Goal: Task Accomplishment & Management: Complete application form

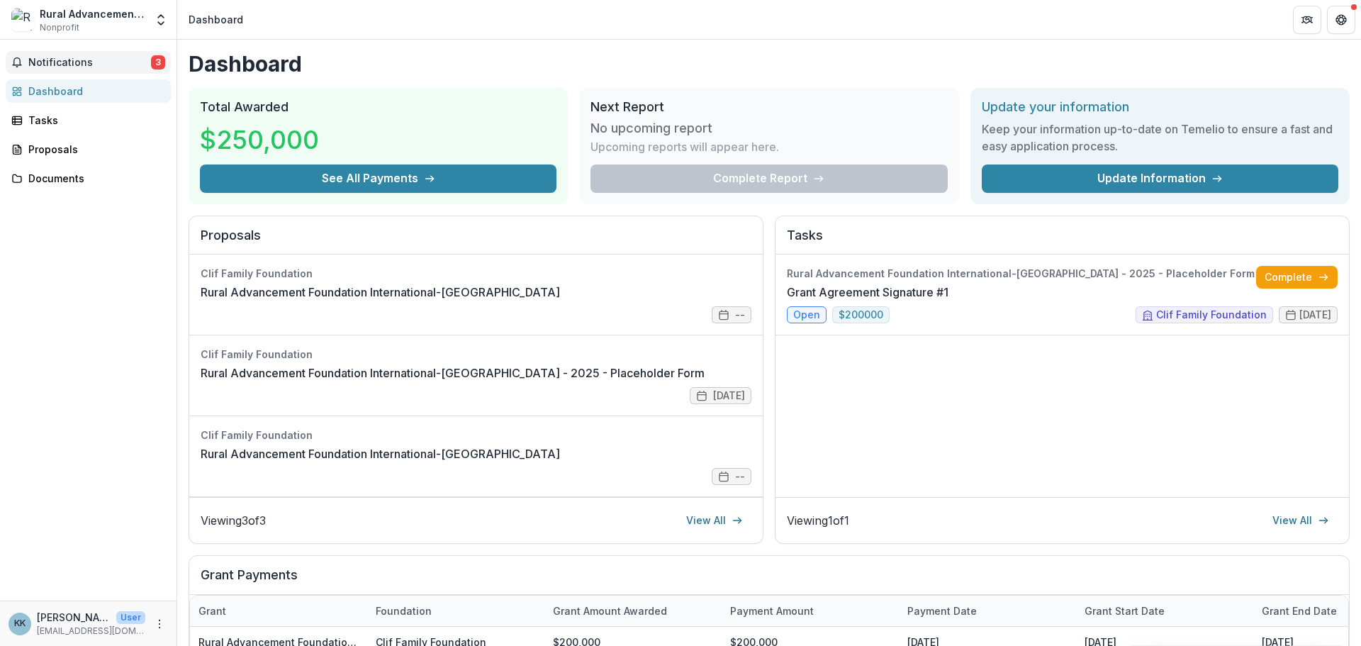
click at [73, 65] on span "Notifications" at bounding box center [89, 63] width 123 height 12
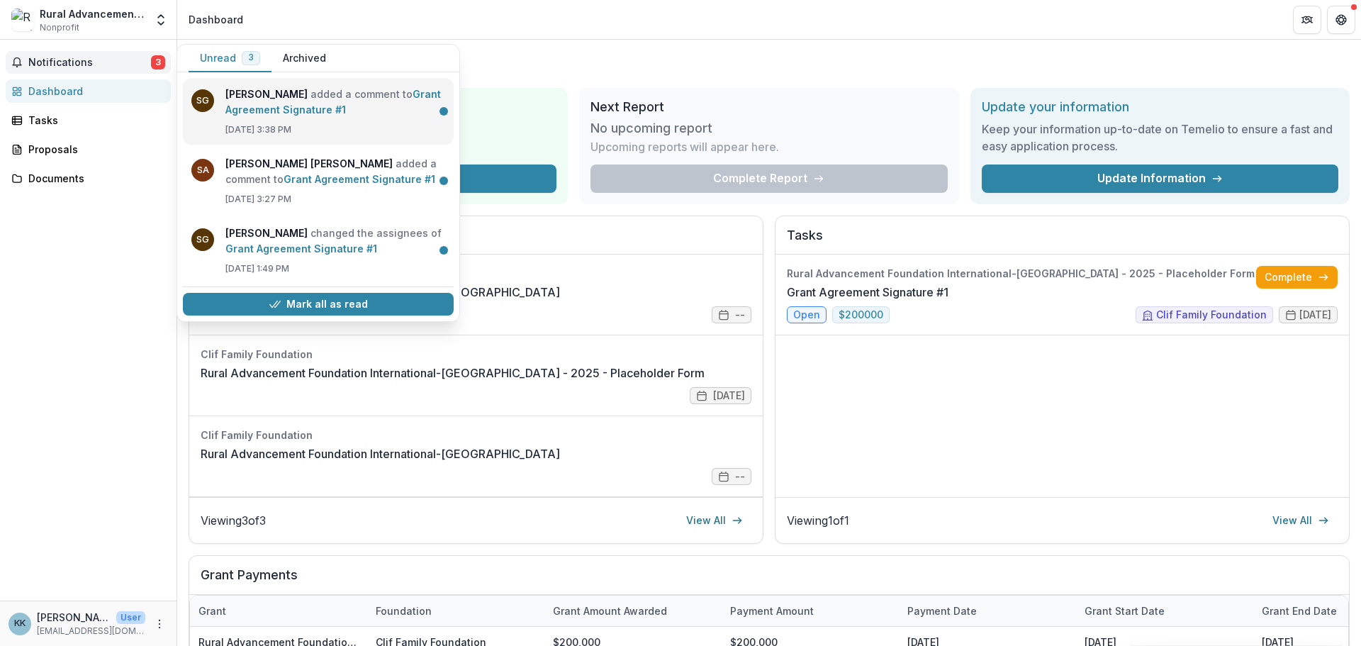
click at [336, 113] on link "Grant Agreement Signature #1" at bounding box center [332, 102] width 215 height 28
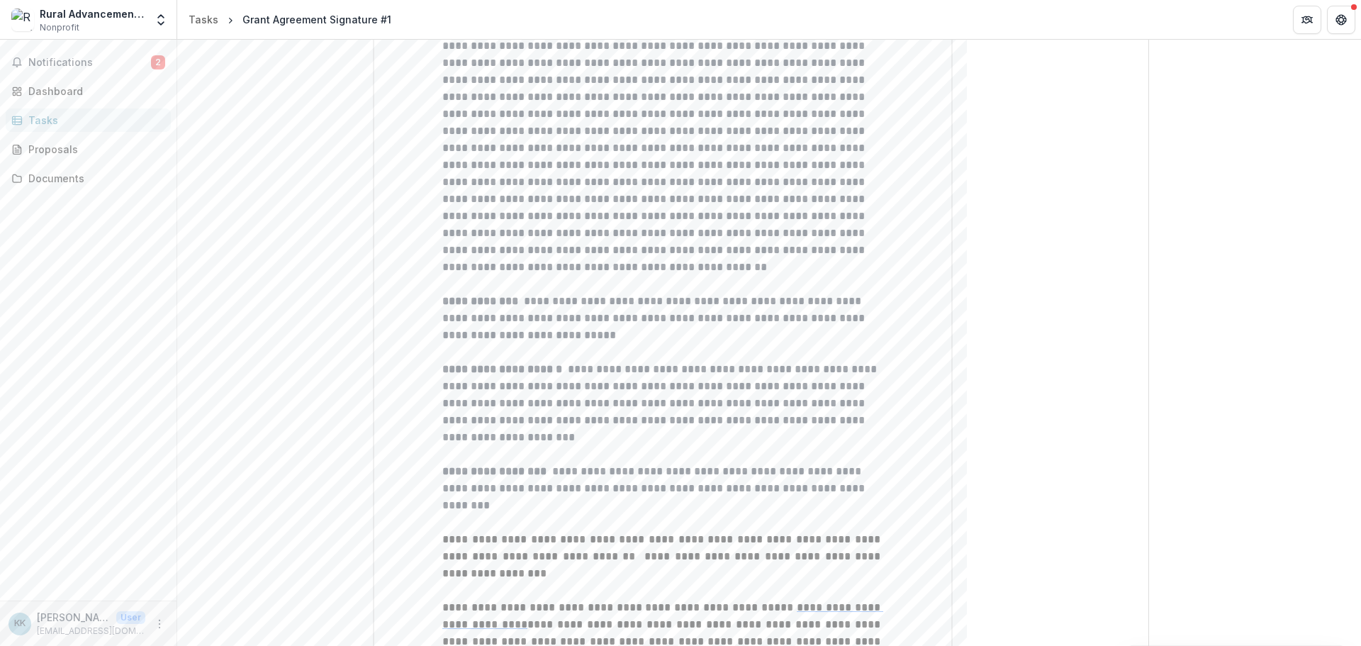
scroll to position [2874, 0]
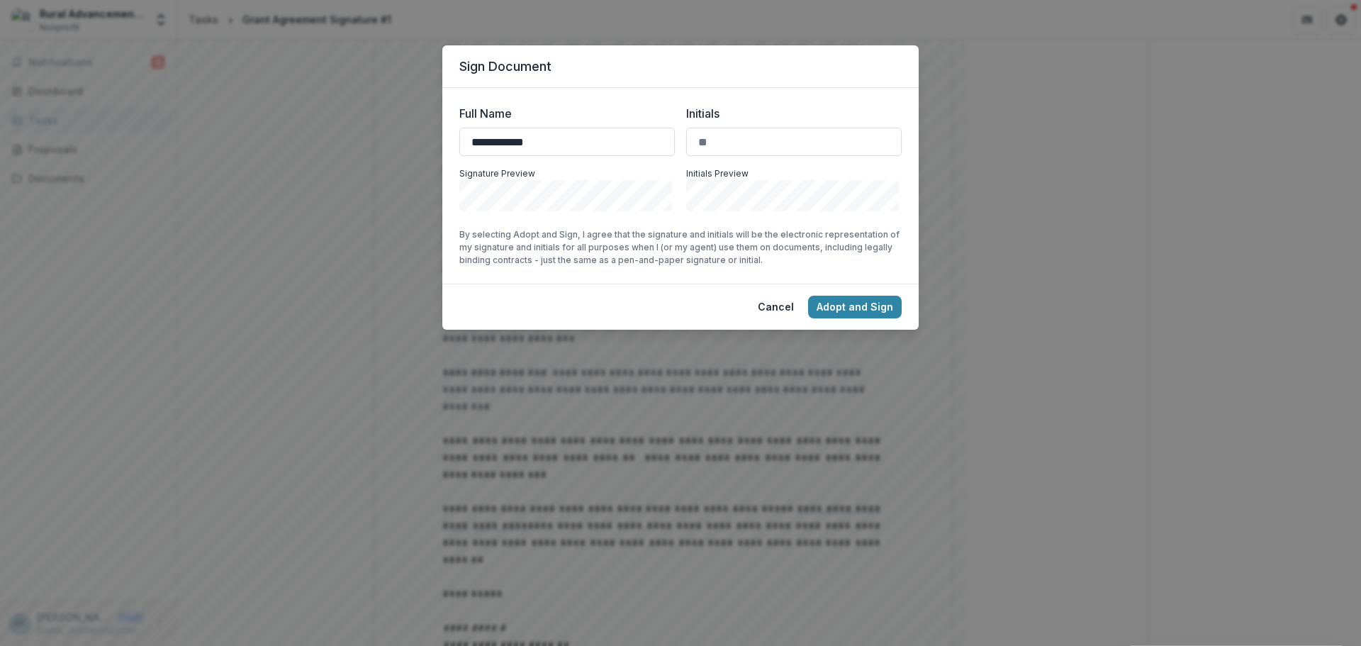
type input "**********"
type input "***"
click at [831, 315] on button "Adopt and Sign" at bounding box center [855, 307] width 94 height 23
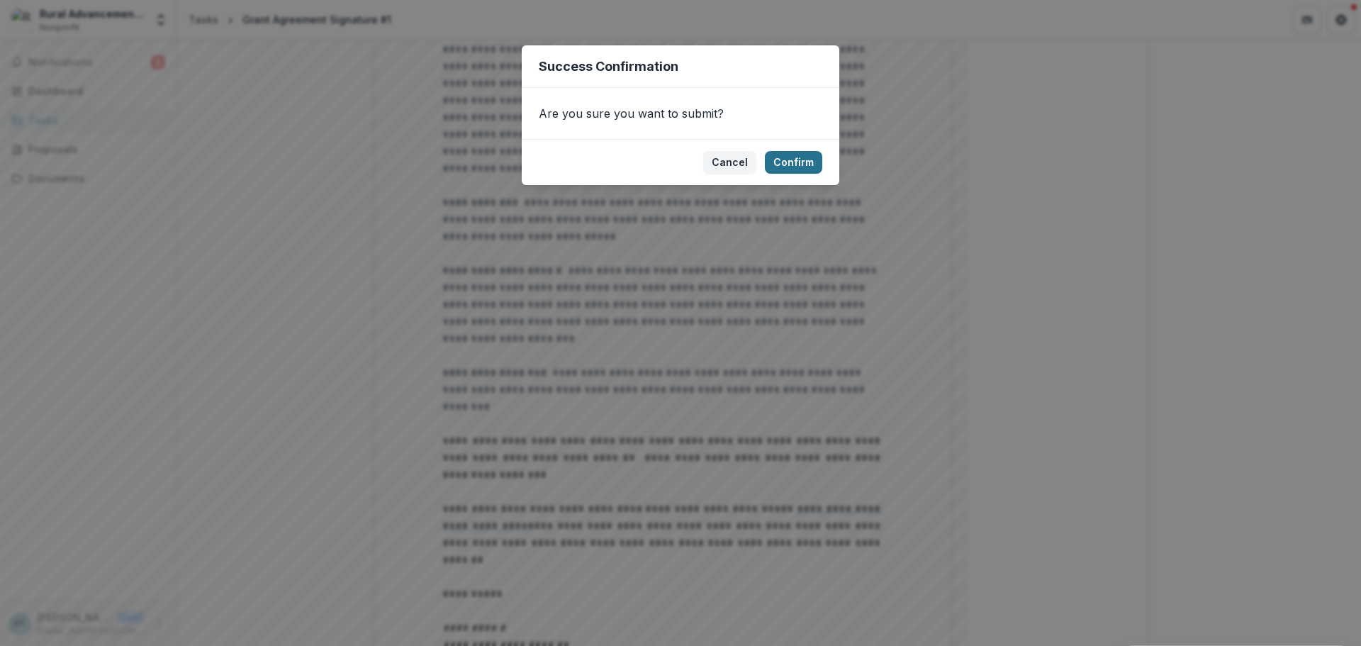
click at [797, 166] on button "Confirm" at bounding box center [793, 162] width 57 height 23
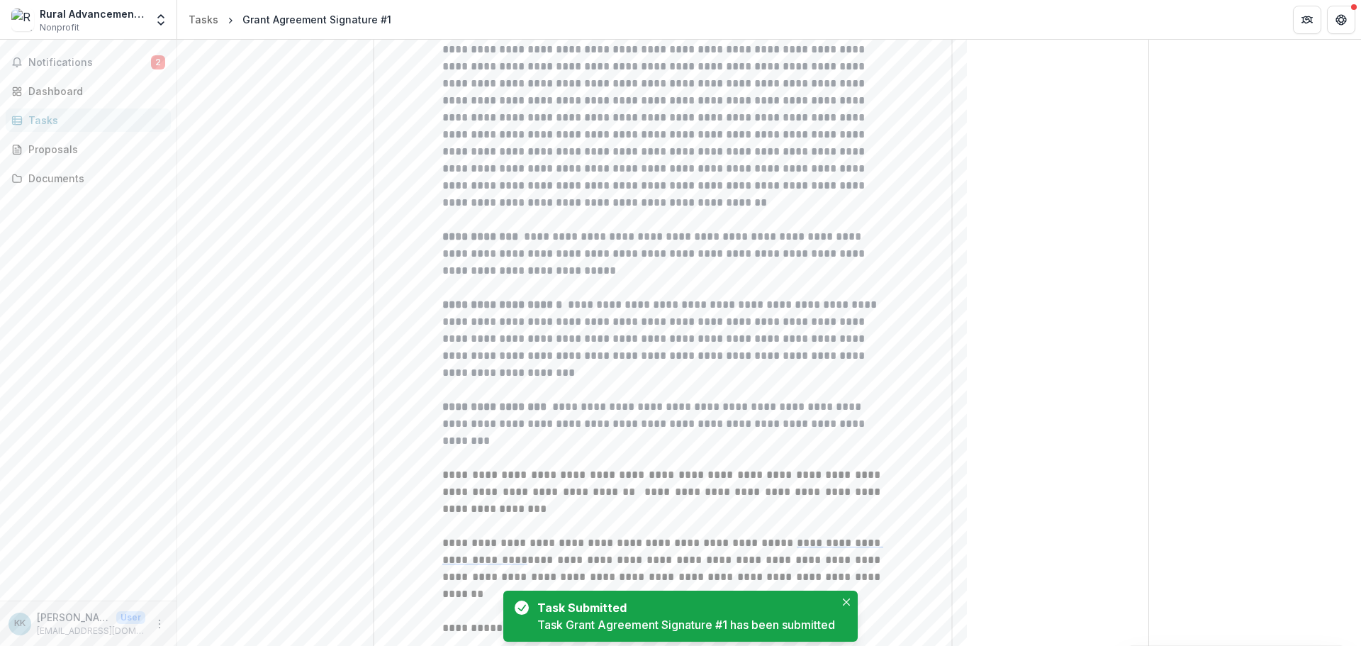
scroll to position [0, 0]
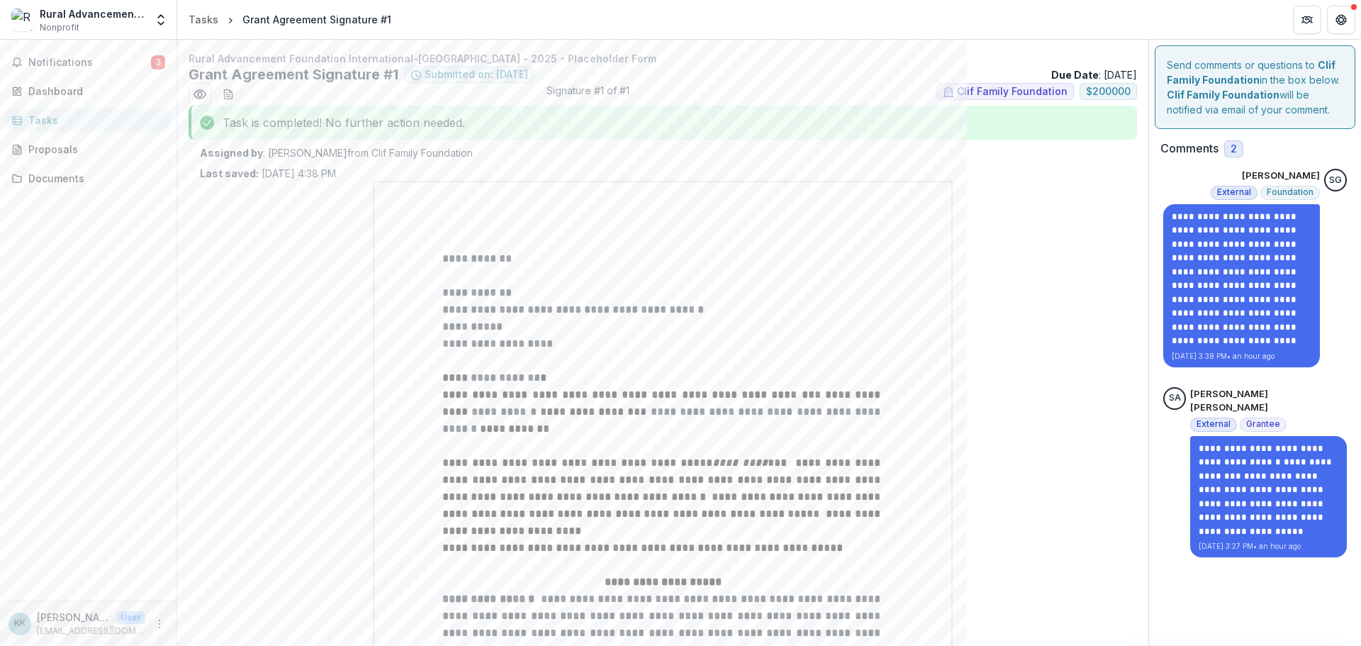
click at [155, 629] on icon "More" at bounding box center [159, 623] width 11 height 11
click at [98, 59] on span "Notifications" at bounding box center [89, 63] width 123 height 12
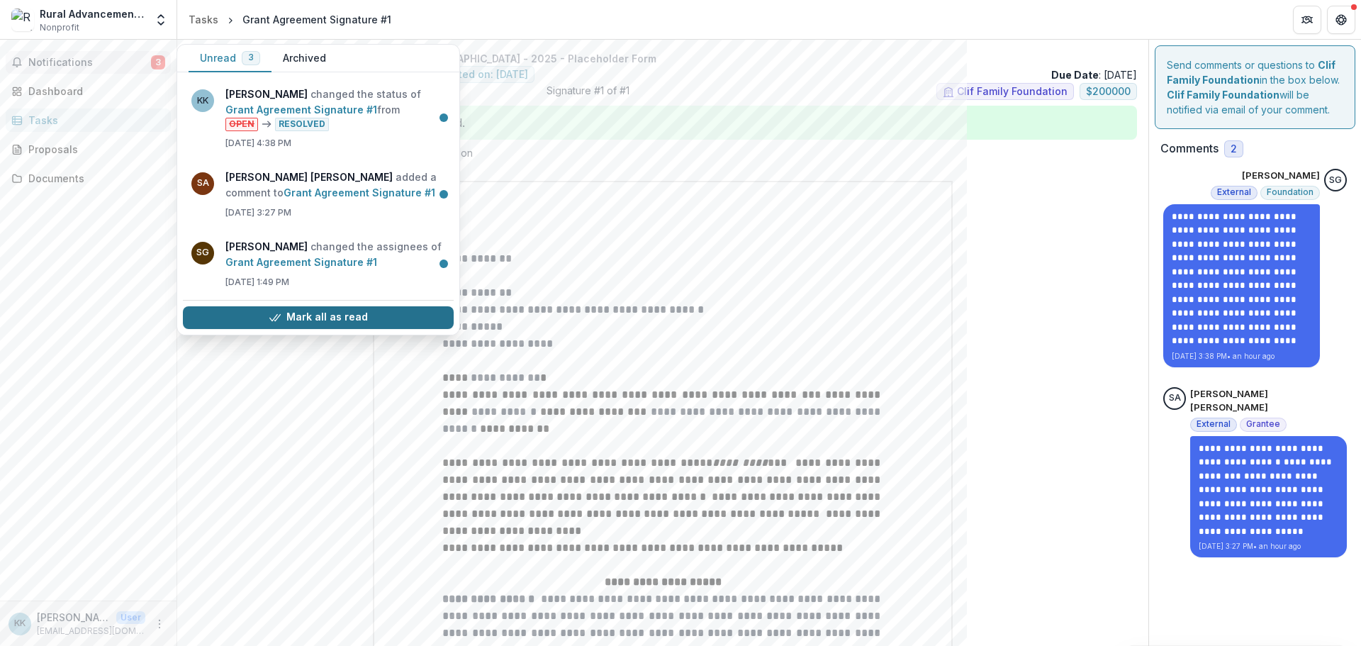
click at [265, 318] on button "Mark all as read" at bounding box center [318, 317] width 271 height 23
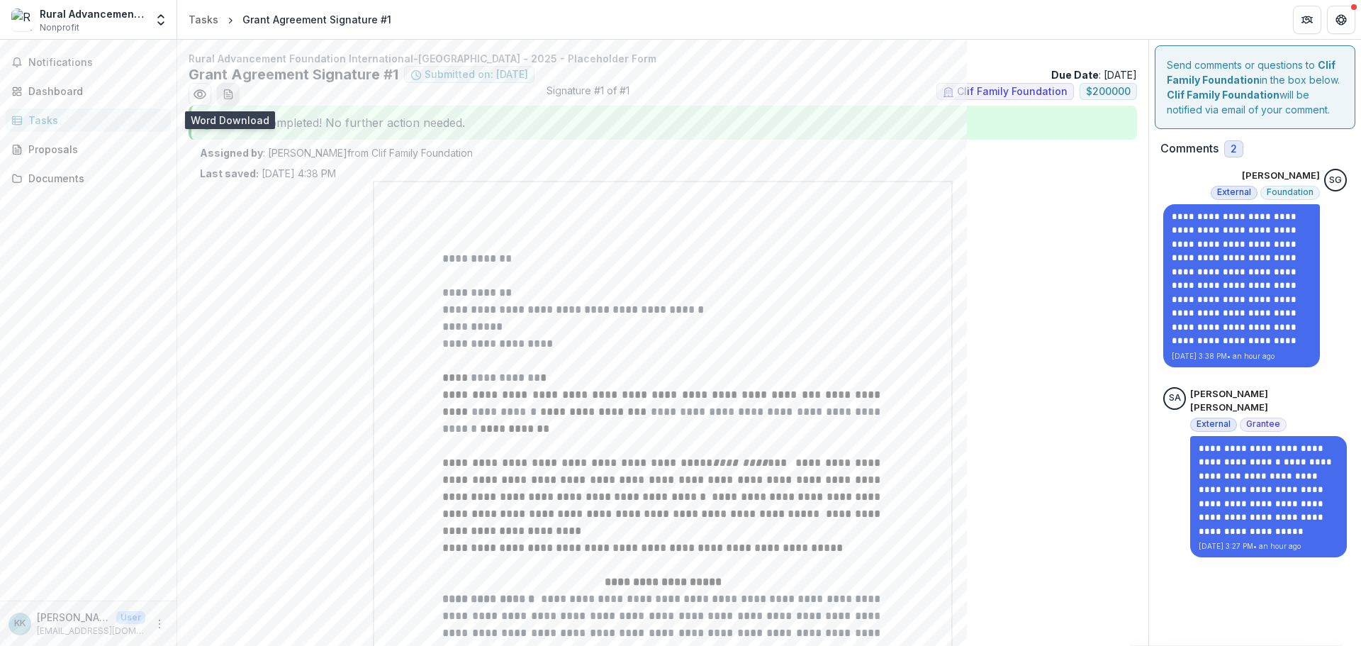
click at [229, 96] on line "download-word-button" at bounding box center [228, 96] width 4 height 0
click at [200, 93] on icon "Preview 72591b0b-3638-4f5b-a741-9606bf8d9b08.pdf" at bounding box center [200, 94] width 14 height 14
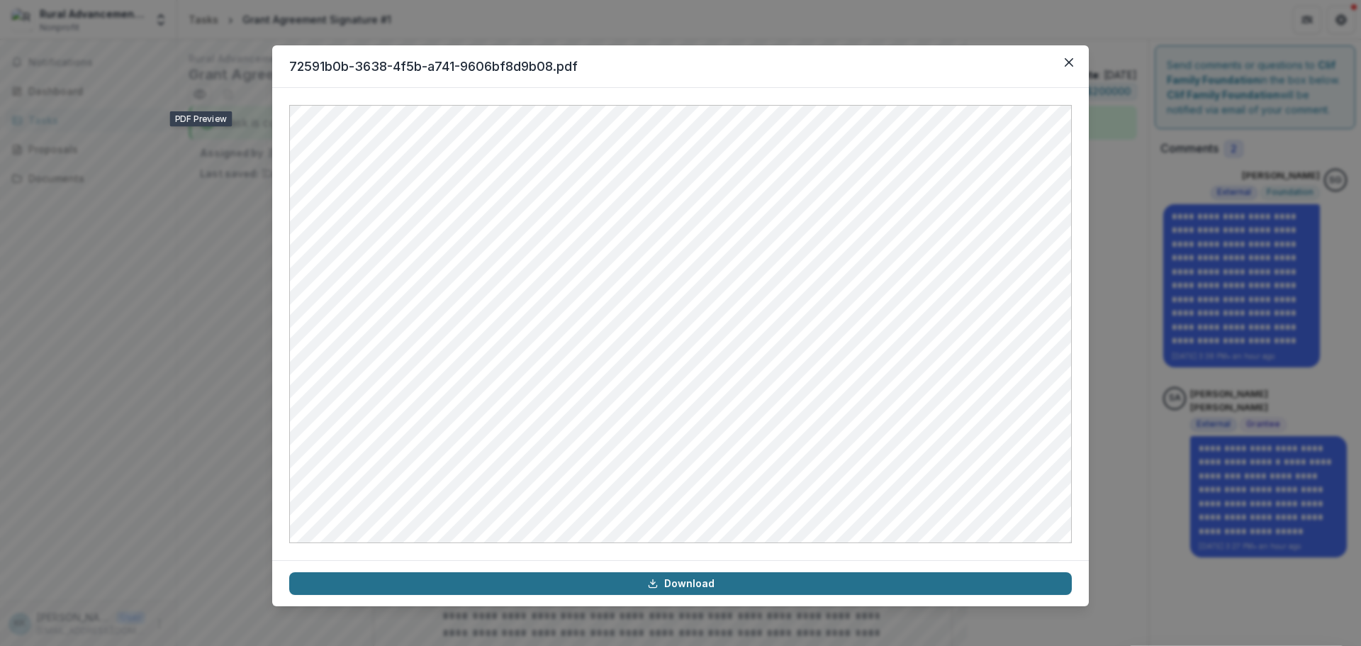
click at [777, 589] on link "Download" at bounding box center [680, 583] width 782 height 23
click at [1069, 57] on button "Close" at bounding box center [1068, 62] width 23 height 23
